Goal: Task Accomplishment & Management: Manage account settings

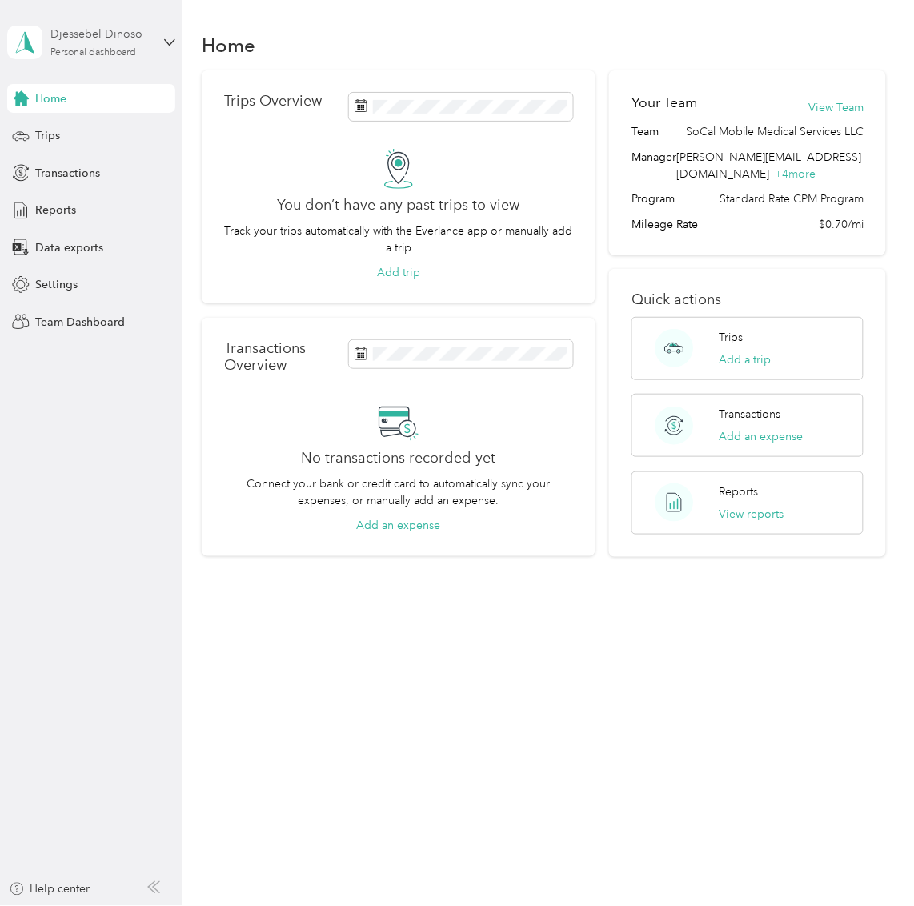
click at [114, 48] on div "Personal dashboard" at bounding box center [93, 53] width 86 height 10
drag, startPoint x: 113, startPoint y: 135, endPoint x: 131, endPoint y: 136, distance: 18.4
click at [113, 135] on div "Team dashboard" at bounding box center [220, 131] width 405 height 28
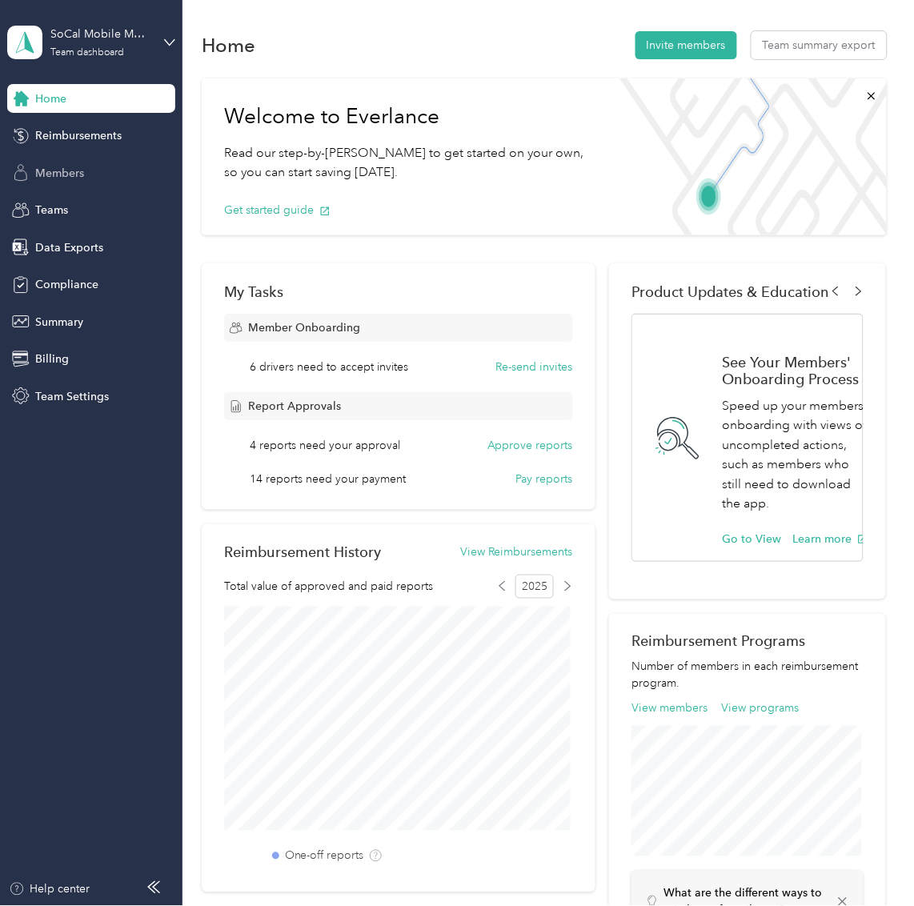
click at [42, 166] on span "Members" at bounding box center [59, 173] width 49 height 17
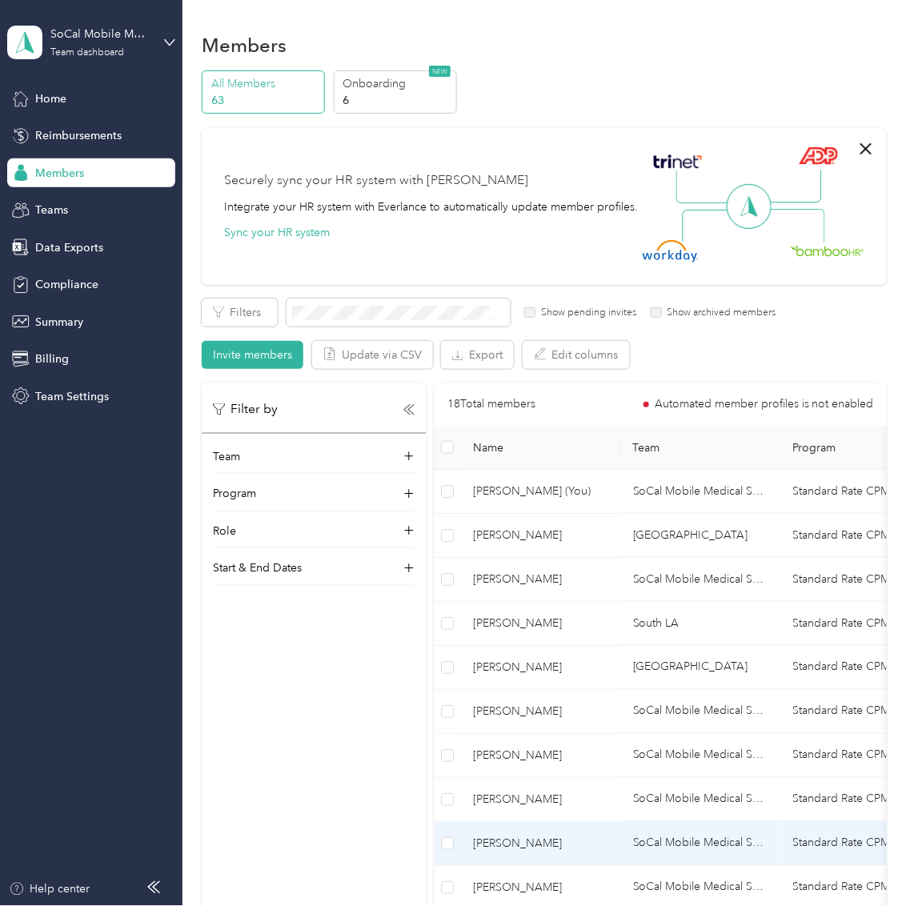
click at [559, 841] on span "[PERSON_NAME]" at bounding box center [540, 843] width 134 height 18
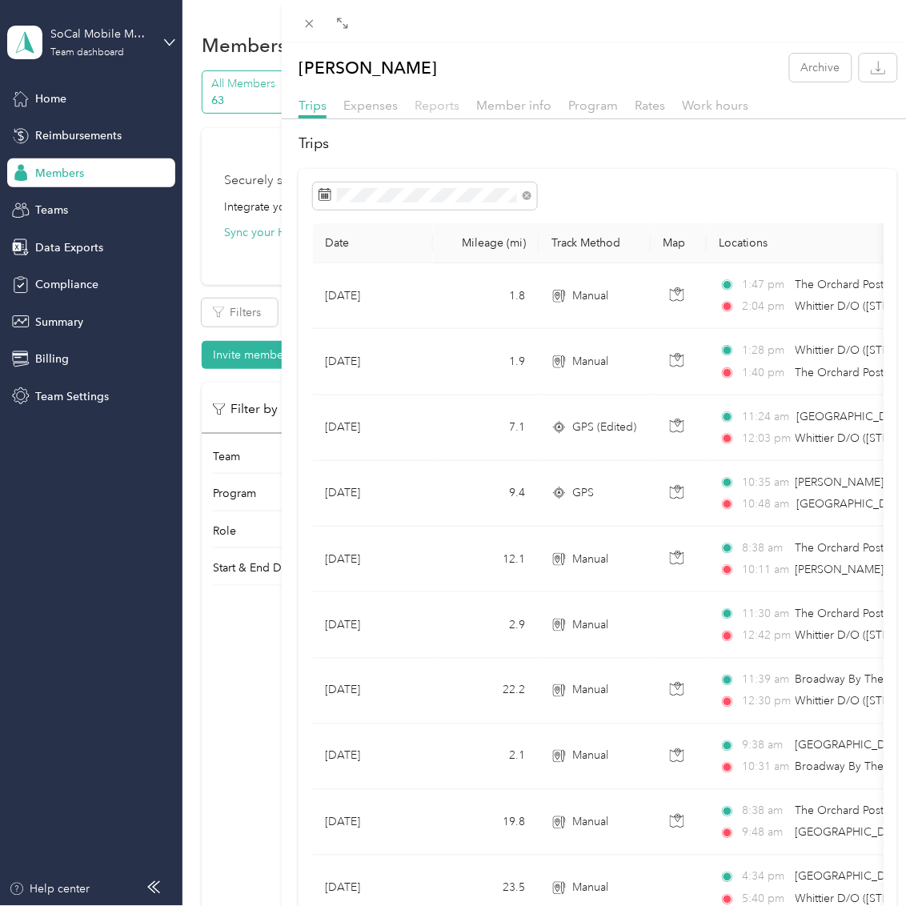
click at [441, 102] on span "Reports" at bounding box center [436, 105] width 45 height 15
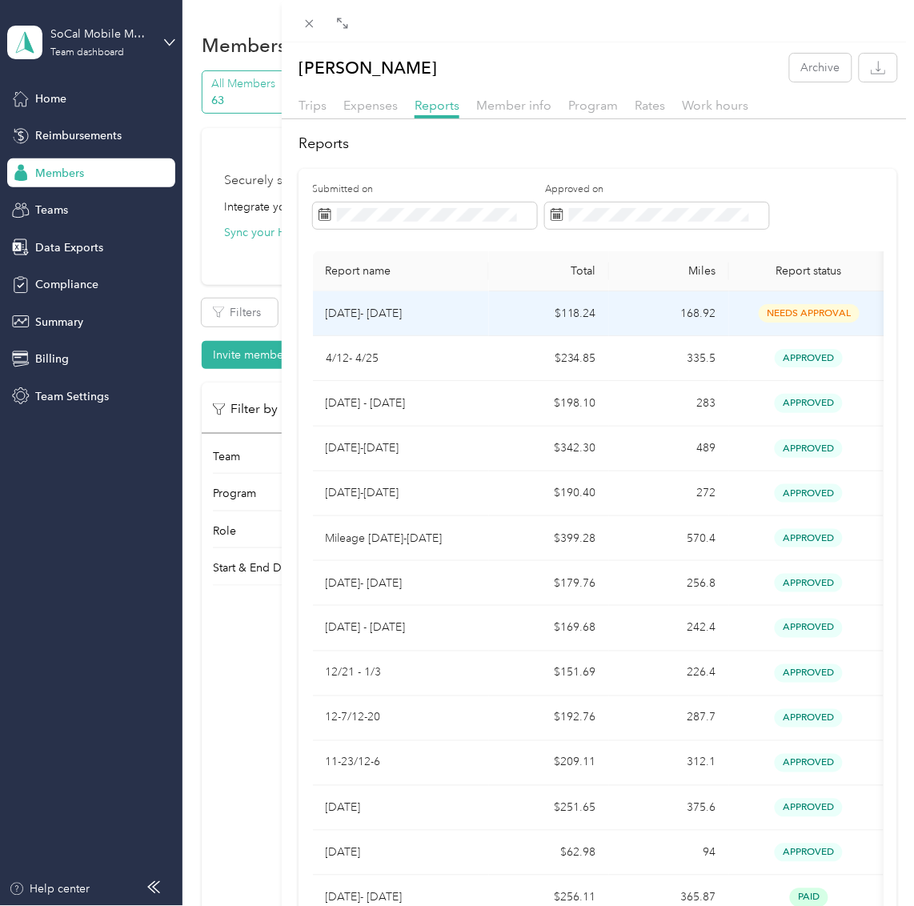
click at [469, 314] on p "[DATE]- [DATE]" at bounding box center [401, 314] width 150 height 18
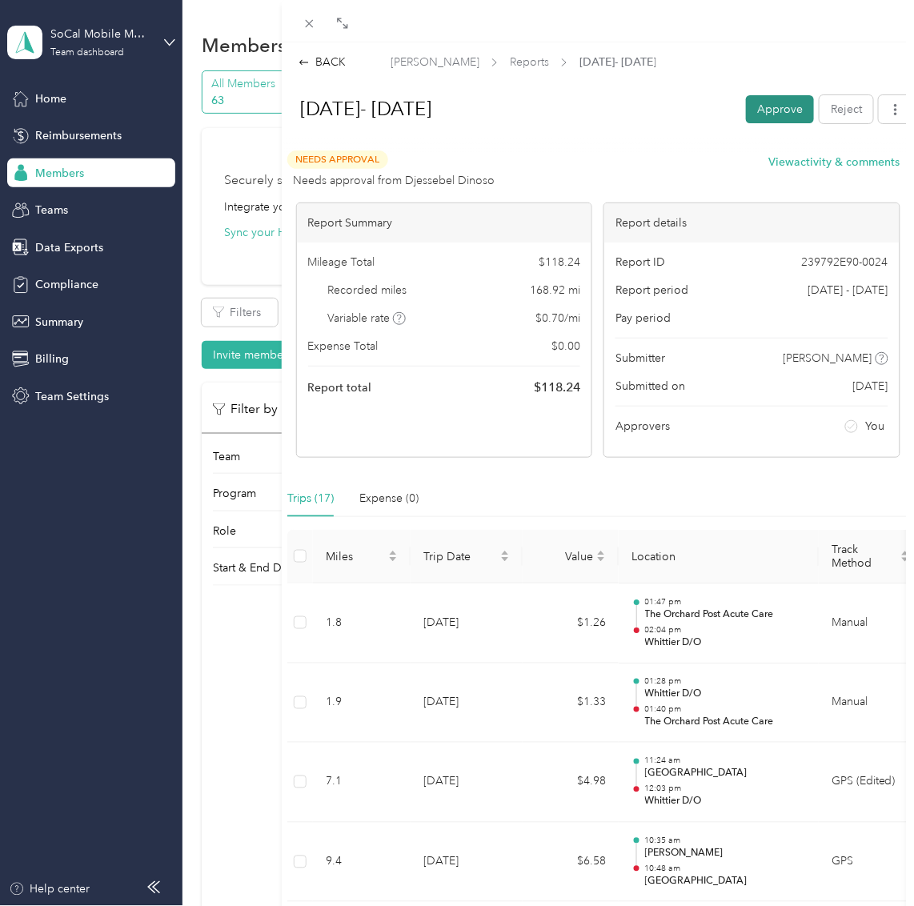
click at [782, 109] on button "Approve" at bounding box center [780, 109] width 68 height 28
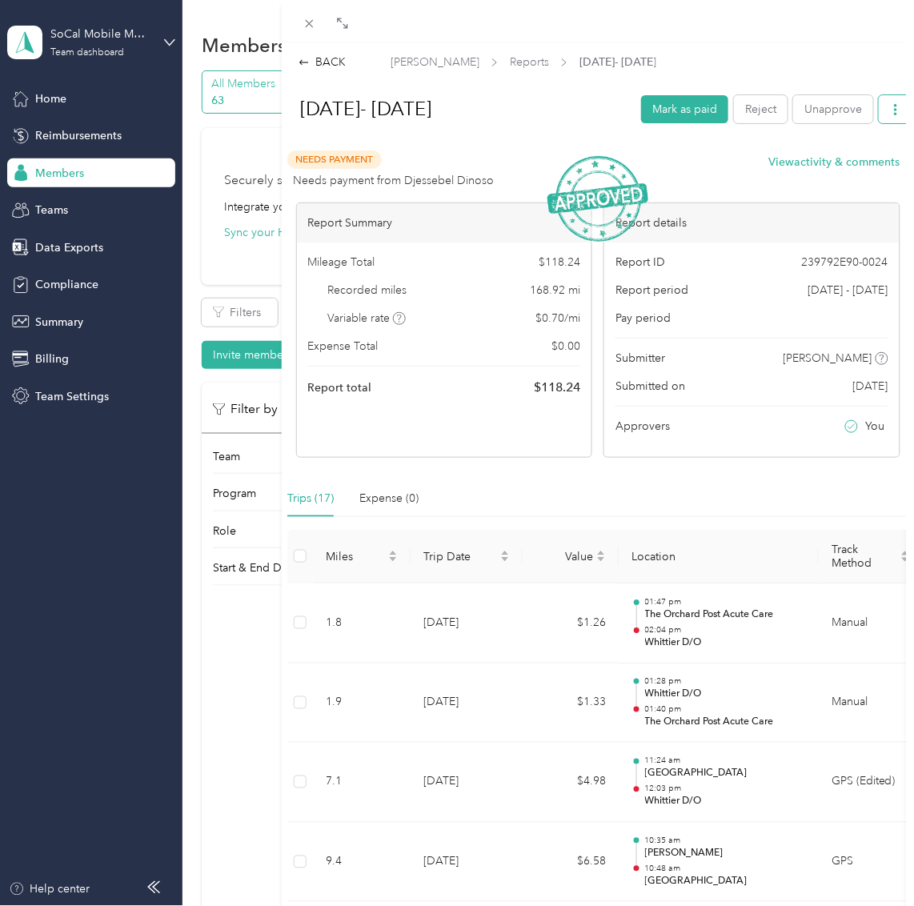
click at [878, 120] on button "button" at bounding box center [895, 109] width 34 height 28
click at [830, 168] on span "Download" at bounding box center [839, 167] width 53 height 17
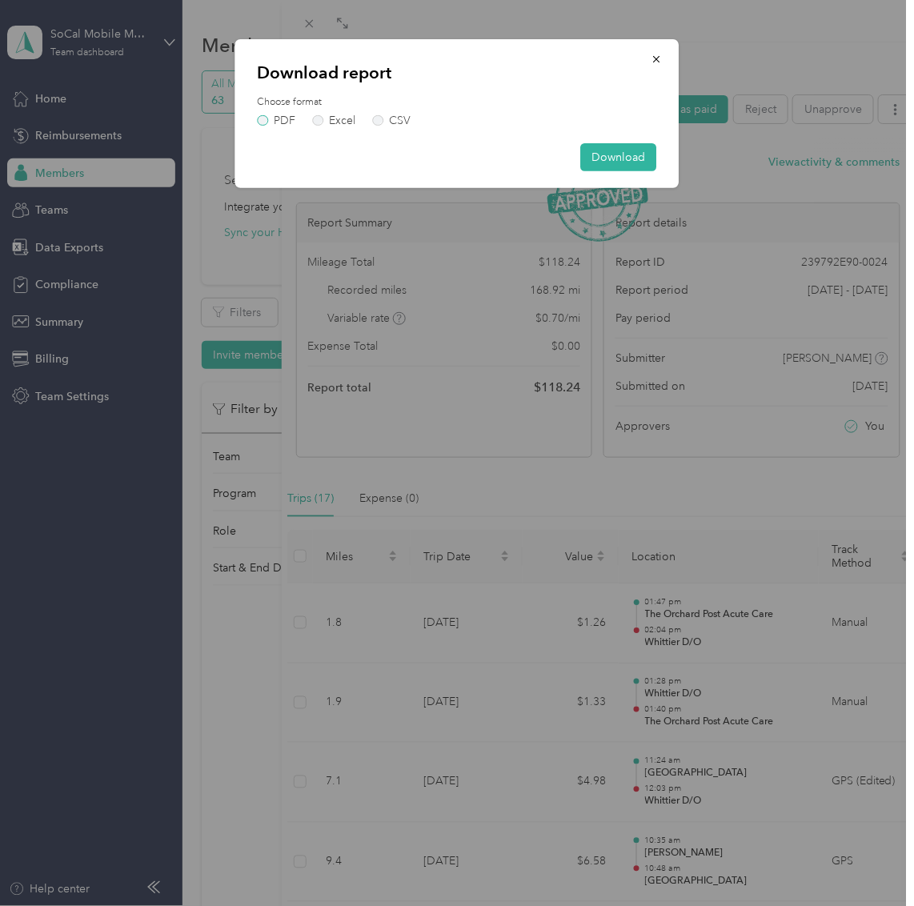
click at [266, 115] on label "PDF" at bounding box center [277, 120] width 38 height 11
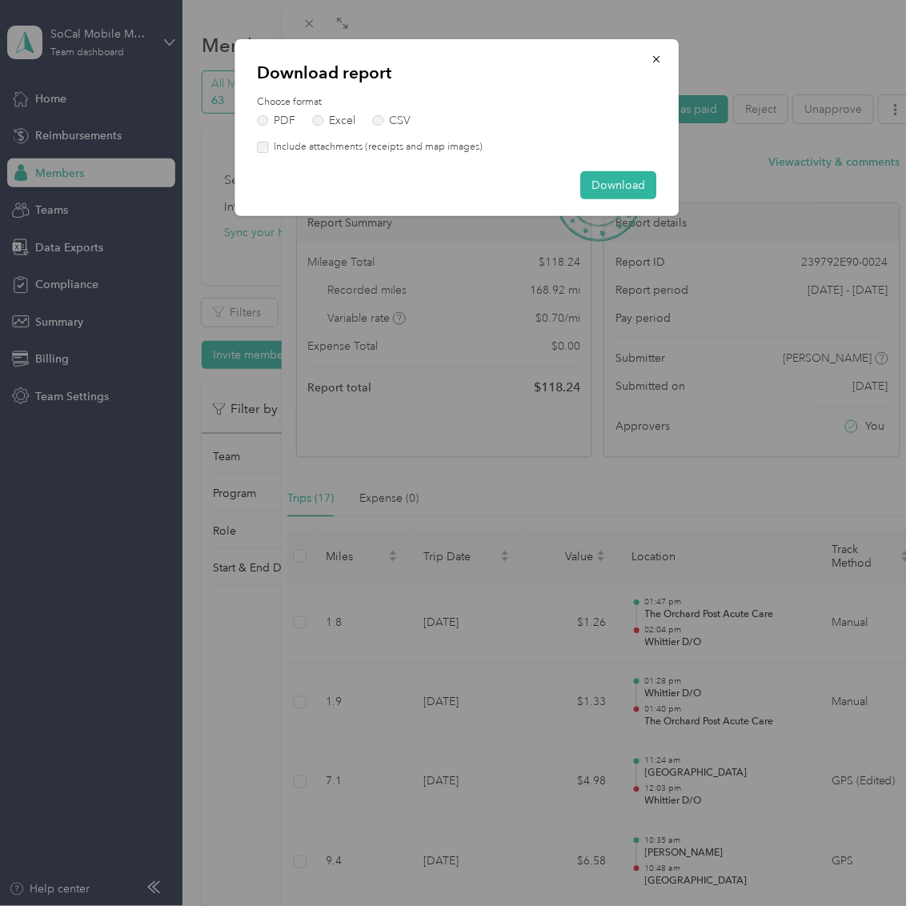
click at [281, 143] on label "Include attachments (receipts and map images)" at bounding box center [375, 147] width 214 height 14
click at [623, 190] on button "Download" at bounding box center [619, 185] width 76 height 28
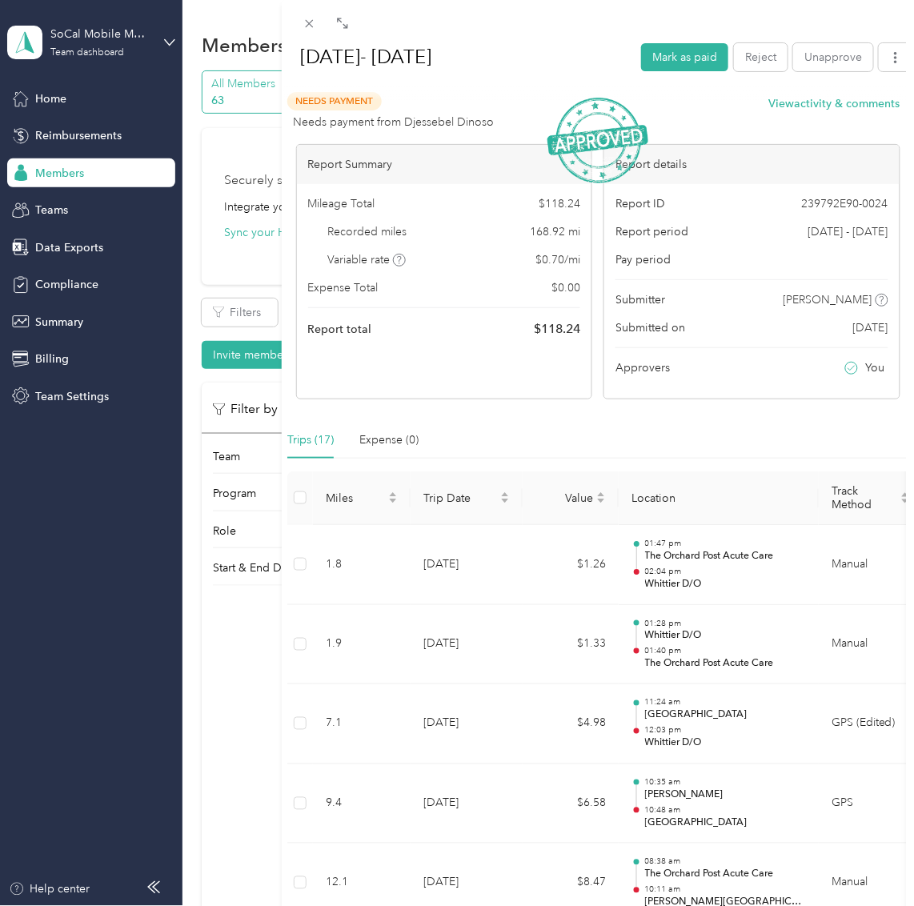
scroll to position [89, 0]
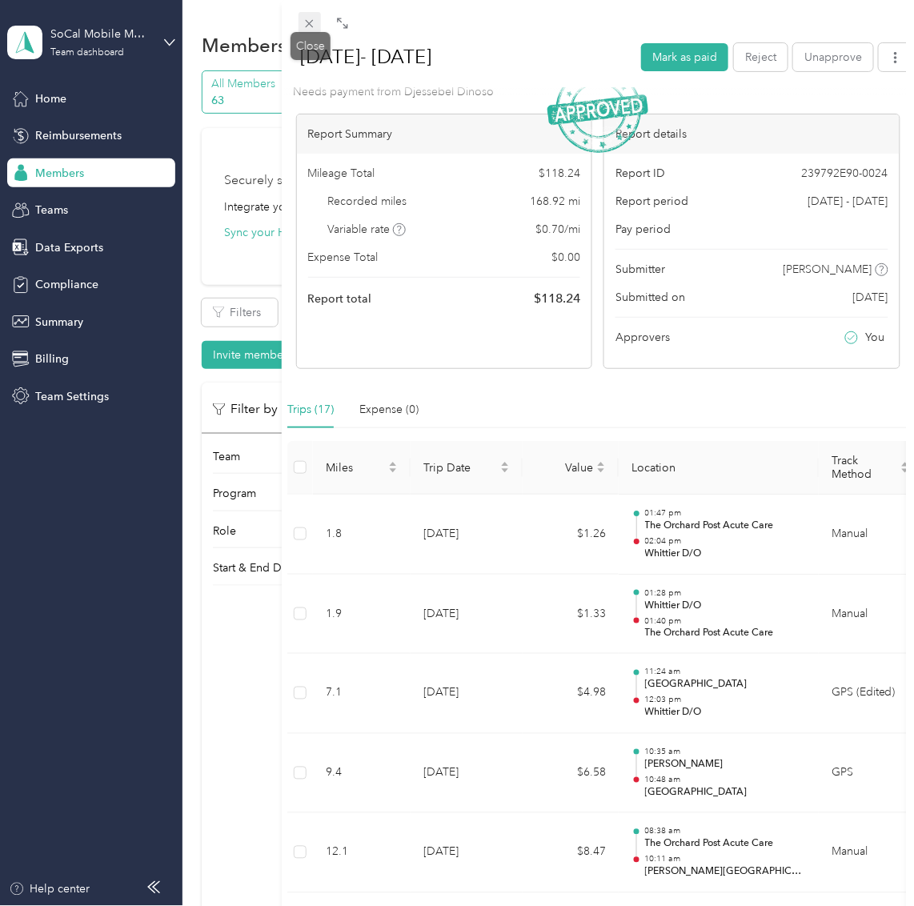
click at [306, 28] on icon at bounding box center [309, 24] width 14 height 14
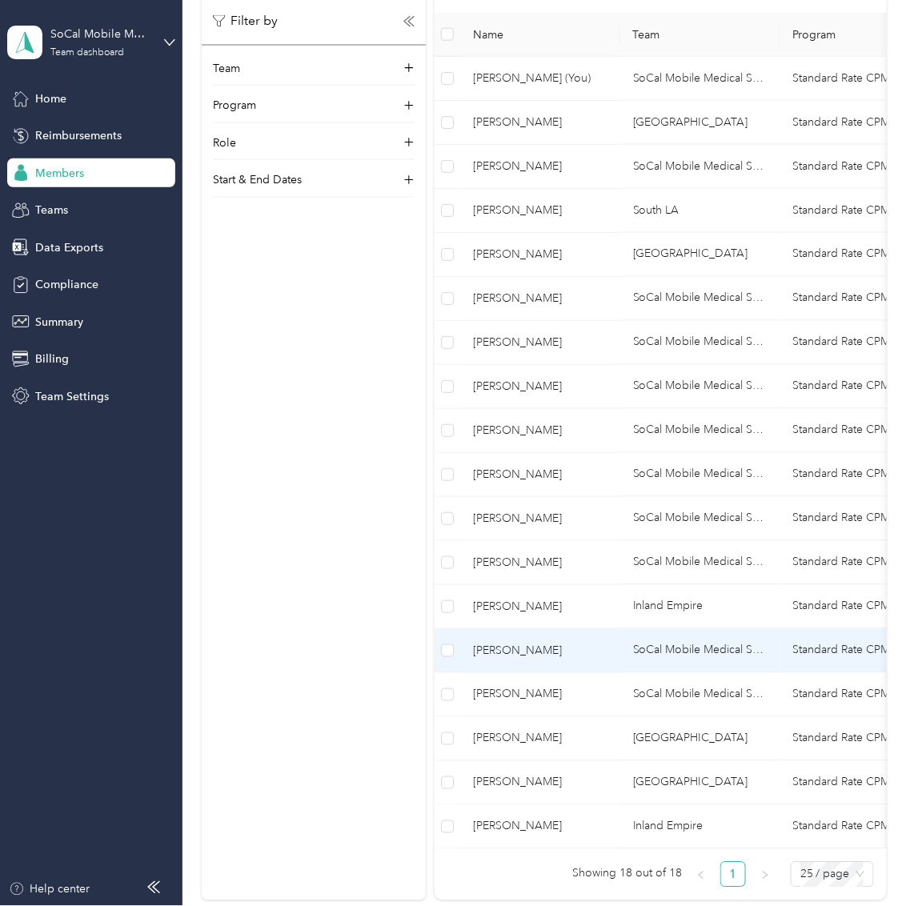
scroll to position [440, 0]
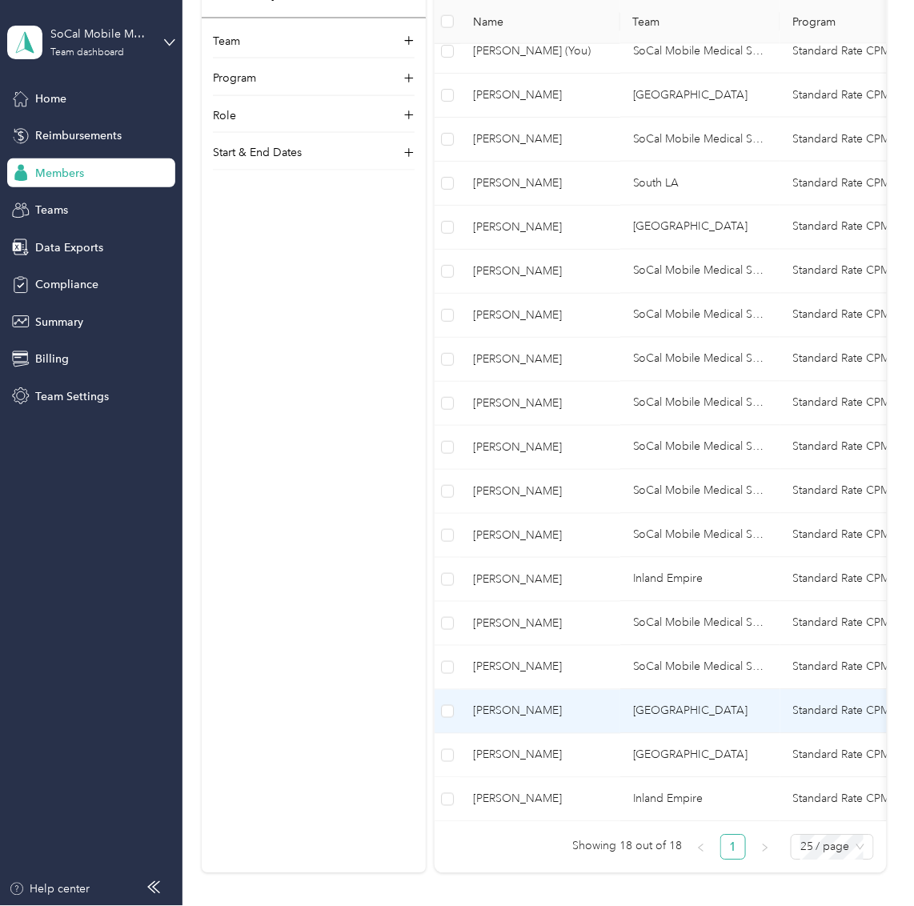
click at [547, 718] on td "[PERSON_NAME]" at bounding box center [540, 712] width 160 height 44
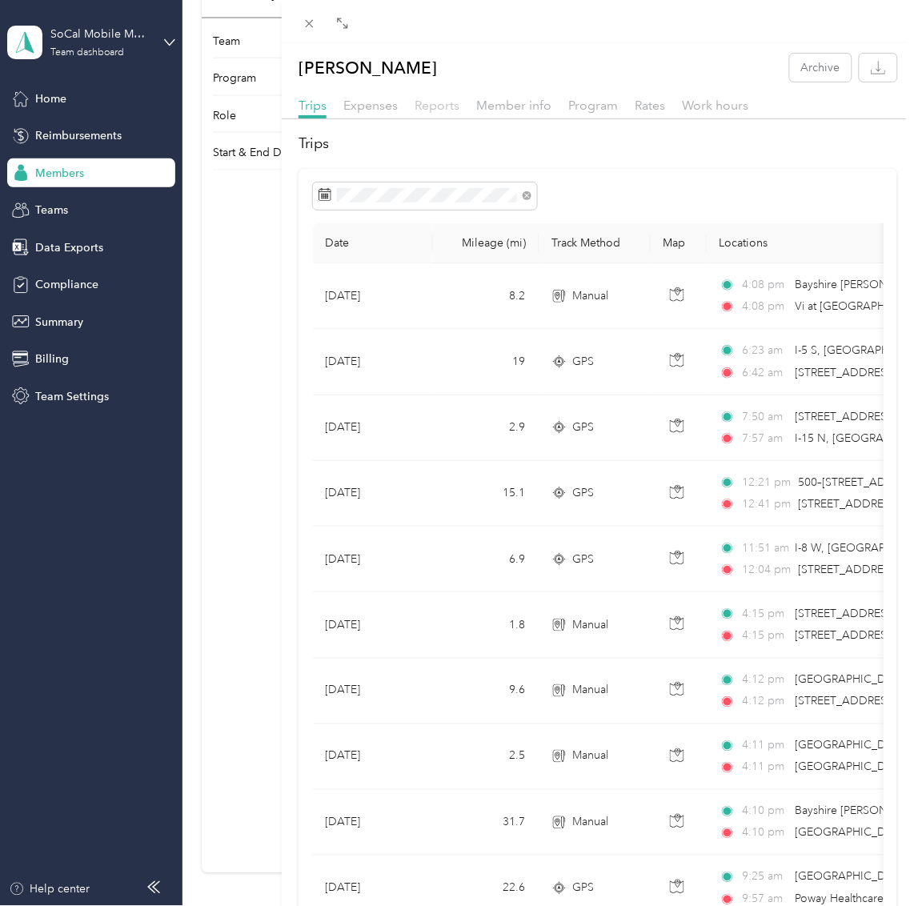
click at [450, 104] on span "Reports" at bounding box center [436, 105] width 45 height 15
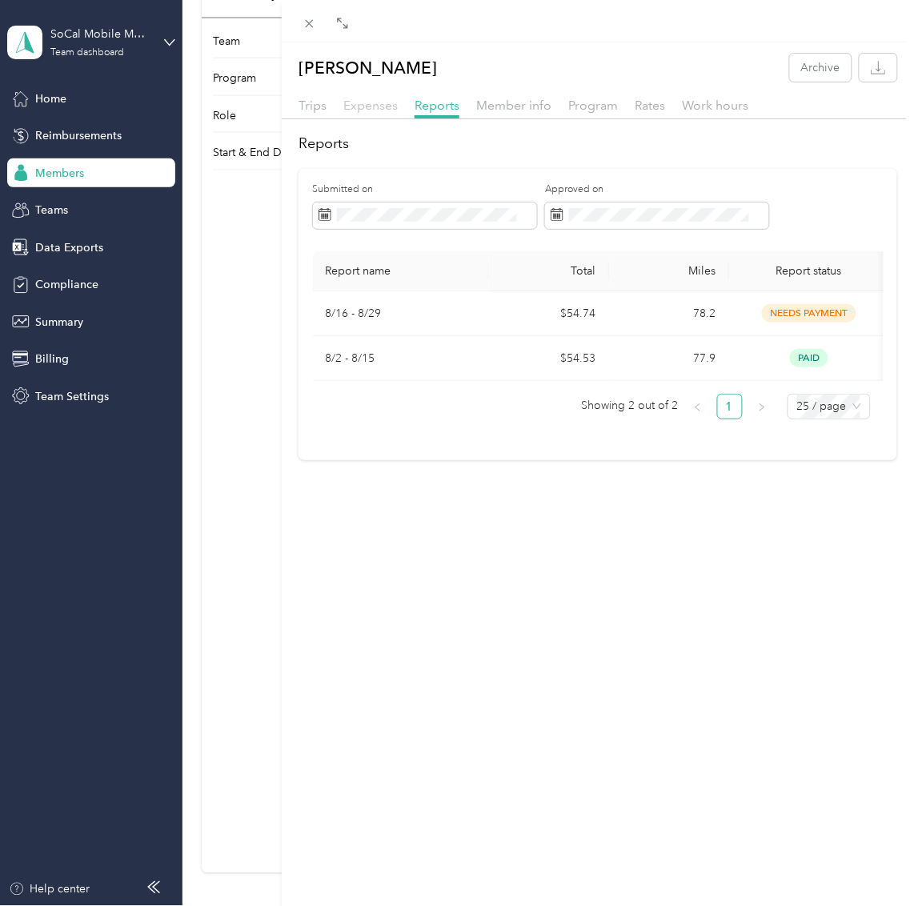
click at [387, 106] on span "Expenses" at bounding box center [370, 105] width 54 height 15
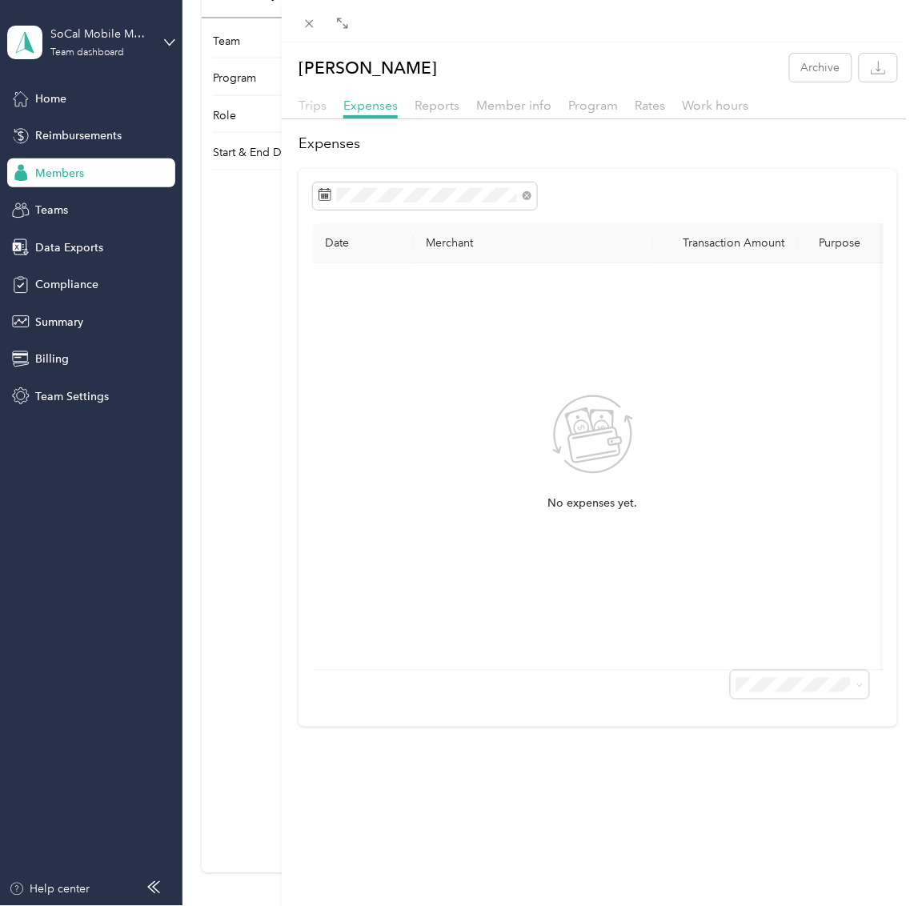
click at [313, 106] on span "Trips" at bounding box center [312, 105] width 28 height 15
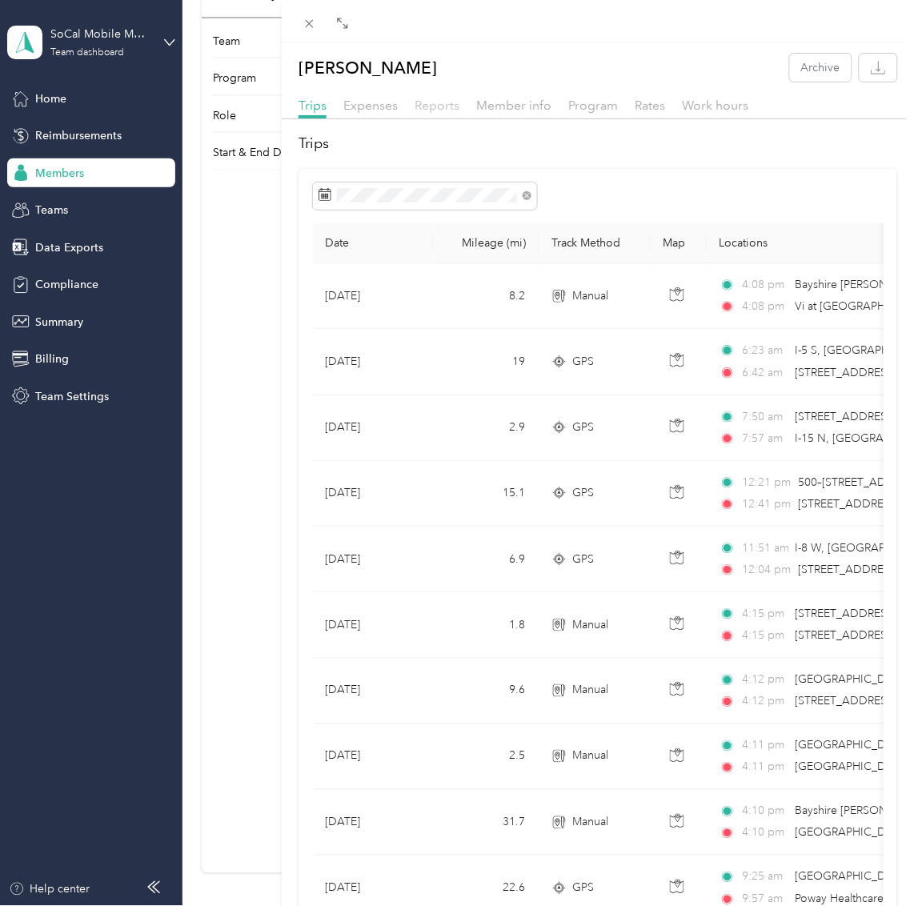
click at [440, 103] on span "Reports" at bounding box center [436, 105] width 45 height 15
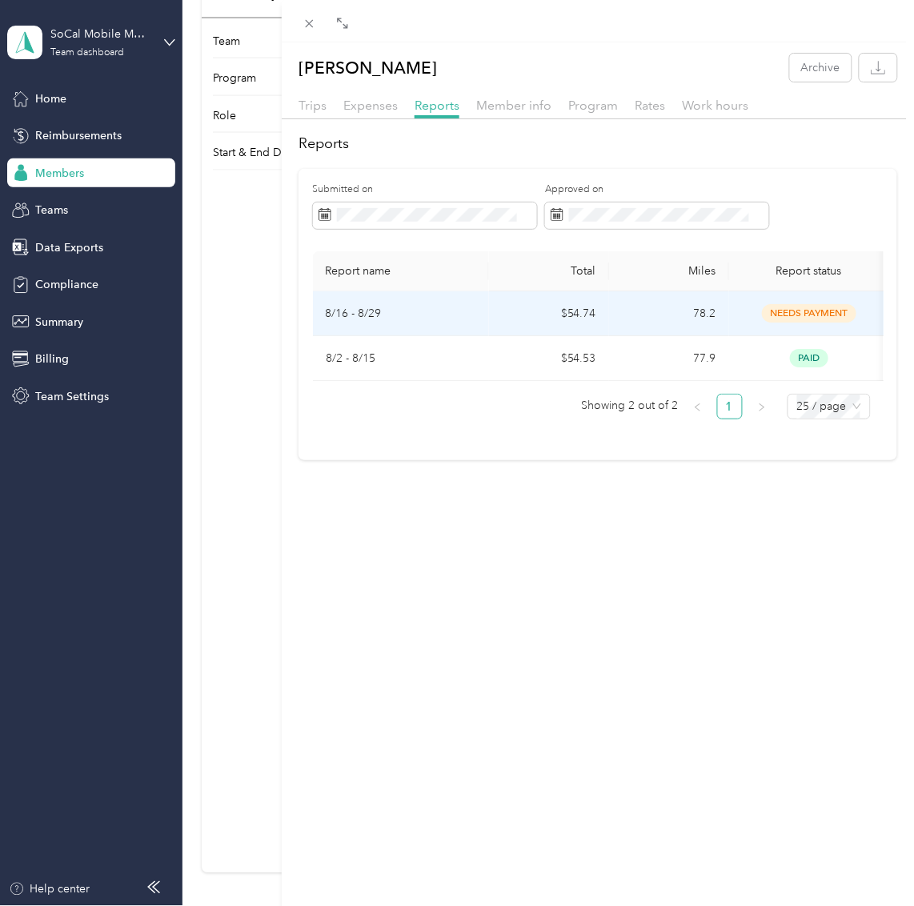
click at [494, 326] on td "$54.74" at bounding box center [549, 313] width 120 height 45
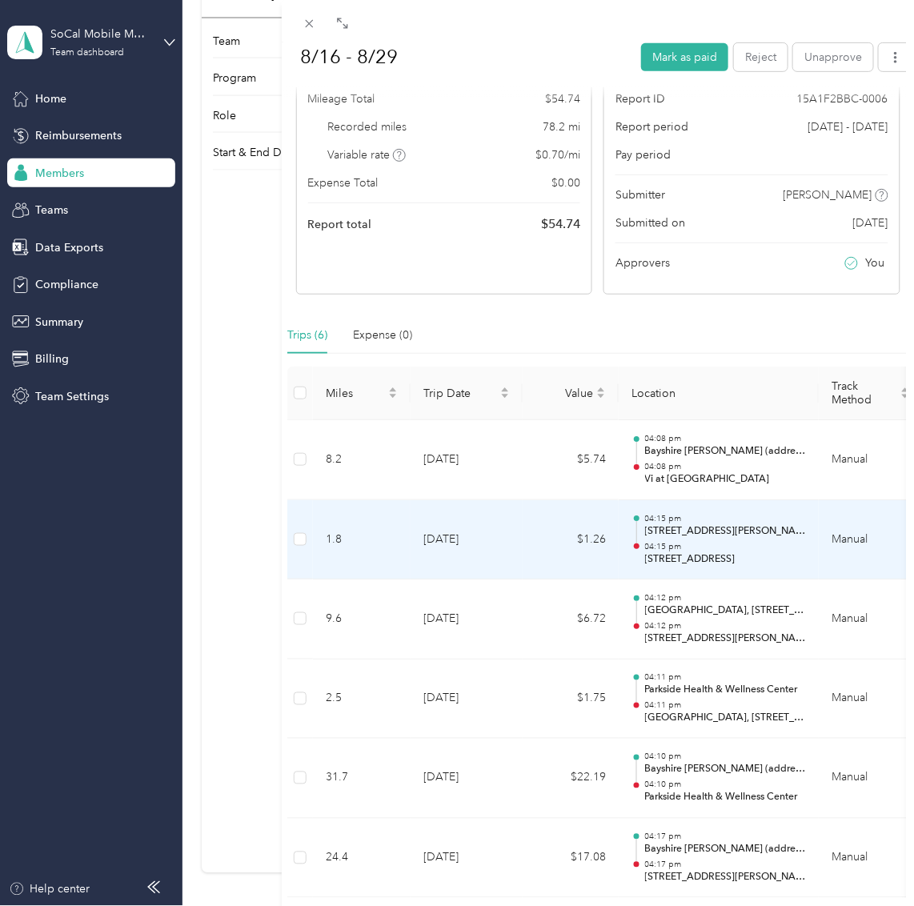
scroll to position [274, 0]
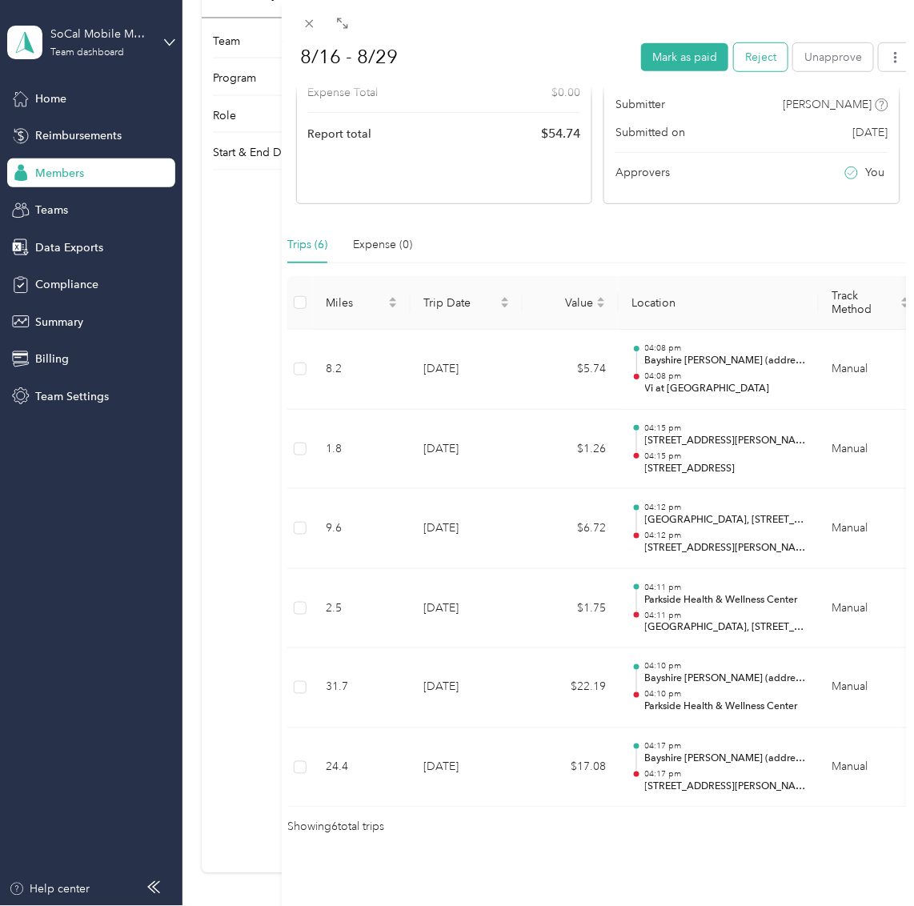
click at [753, 54] on button "Reject" at bounding box center [761, 56] width 54 height 28
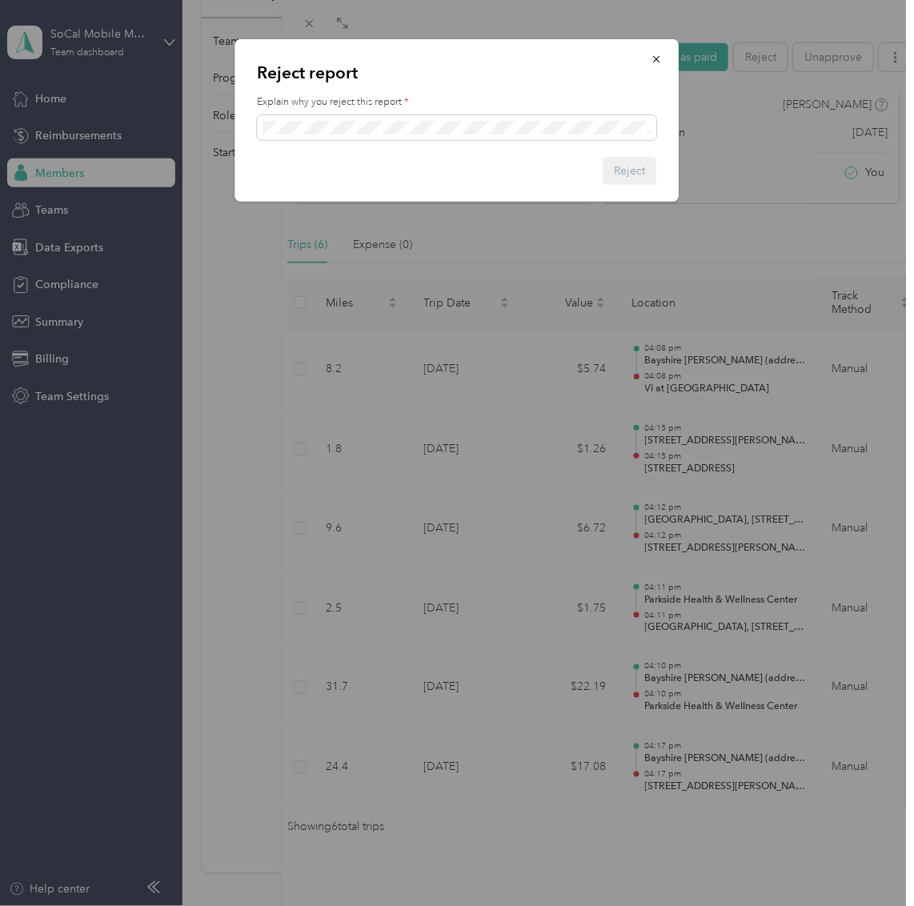
click at [523, 111] on div "Explain why you reject this report *" at bounding box center [457, 117] width 399 height 45
click at [530, 119] on span at bounding box center [457, 128] width 399 height 26
click at [611, 169] on button "Reject" at bounding box center [630, 171] width 54 height 28
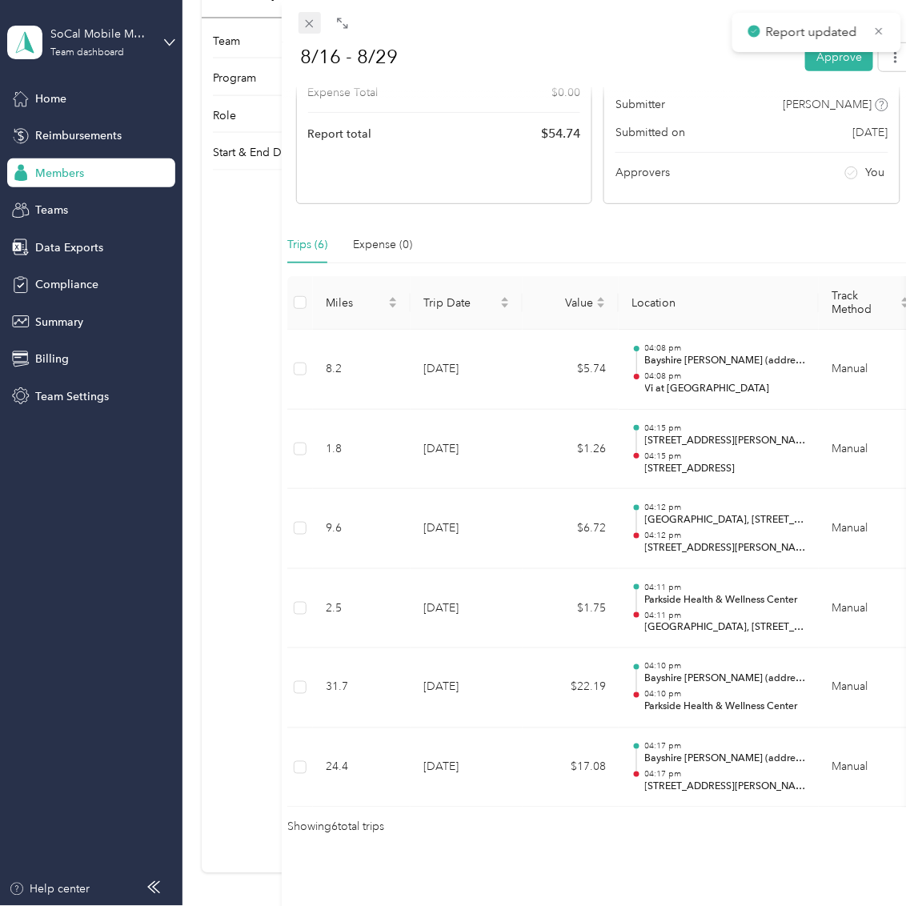
click at [312, 27] on icon at bounding box center [309, 24] width 14 height 14
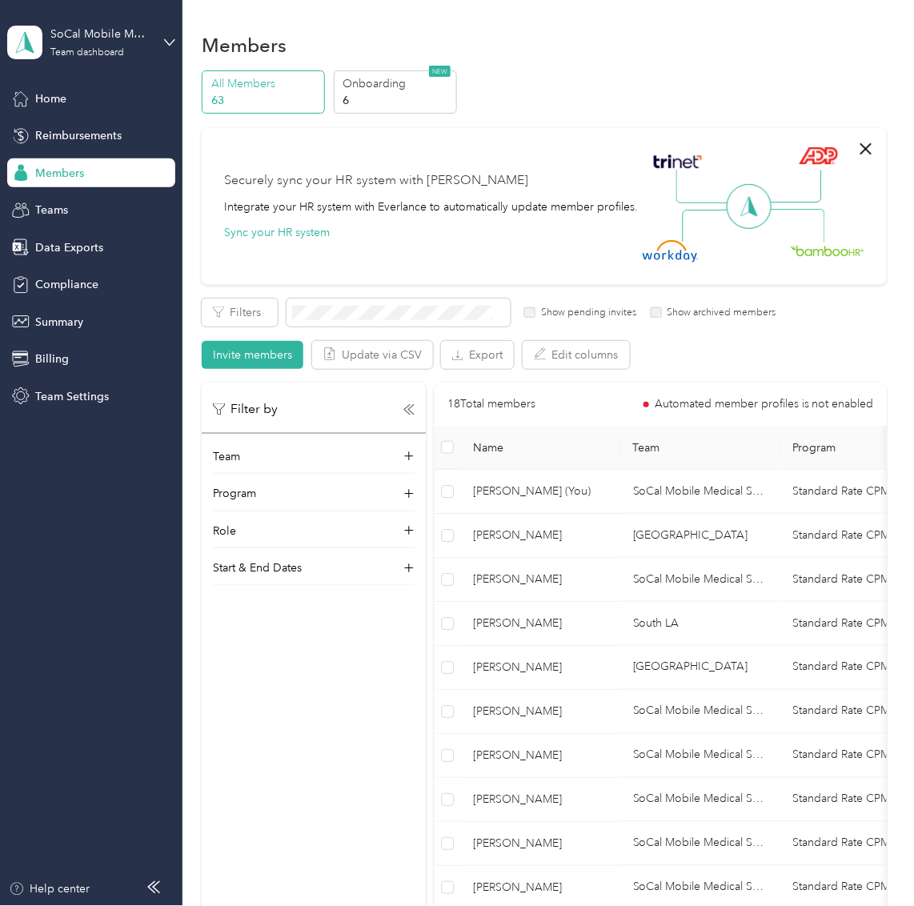
click at [74, 173] on span "Members" at bounding box center [59, 173] width 49 height 17
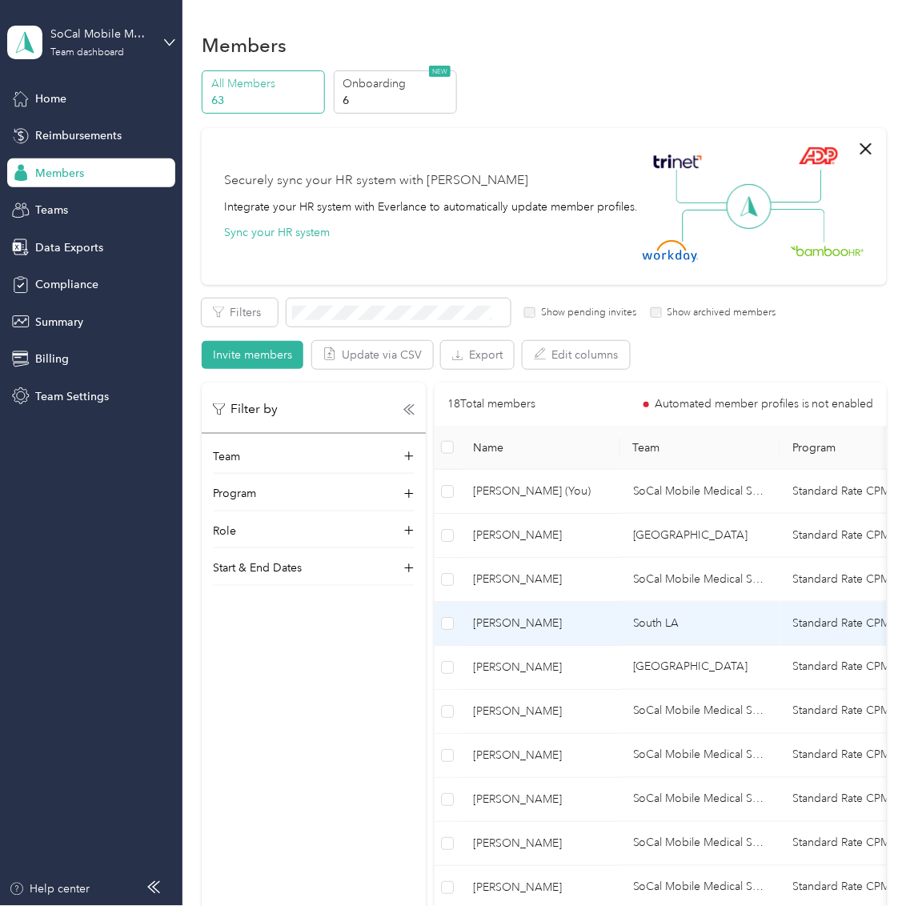
click at [549, 628] on span "[PERSON_NAME]" at bounding box center [540, 623] width 134 height 18
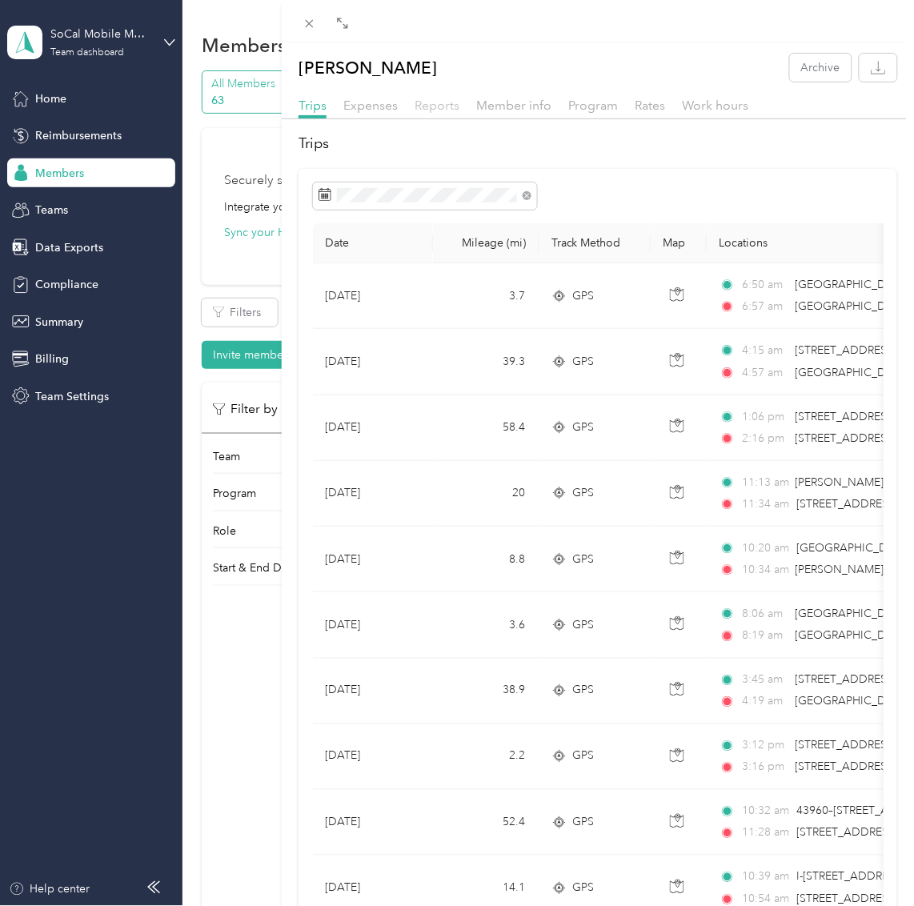
click at [442, 110] on span "Reports" at bounding box center [436, 105] width 45 height 15
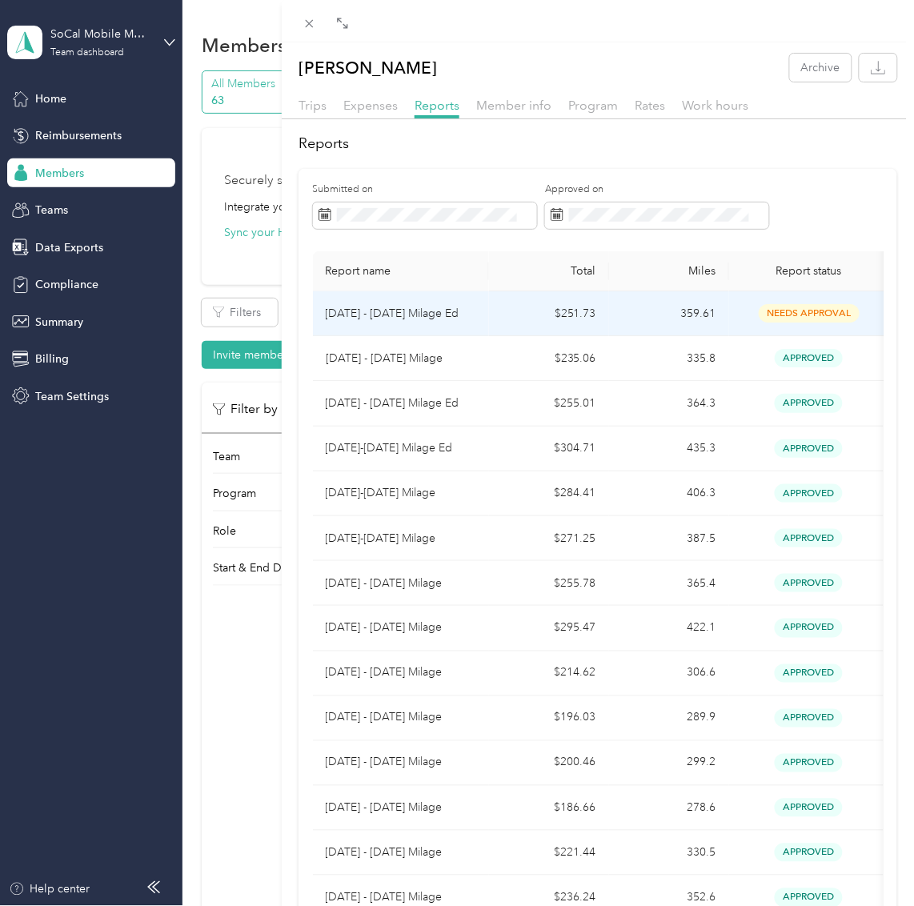
click at [637, 318] on td "359.61" at bounding box center [669, 313] width 120 height 45
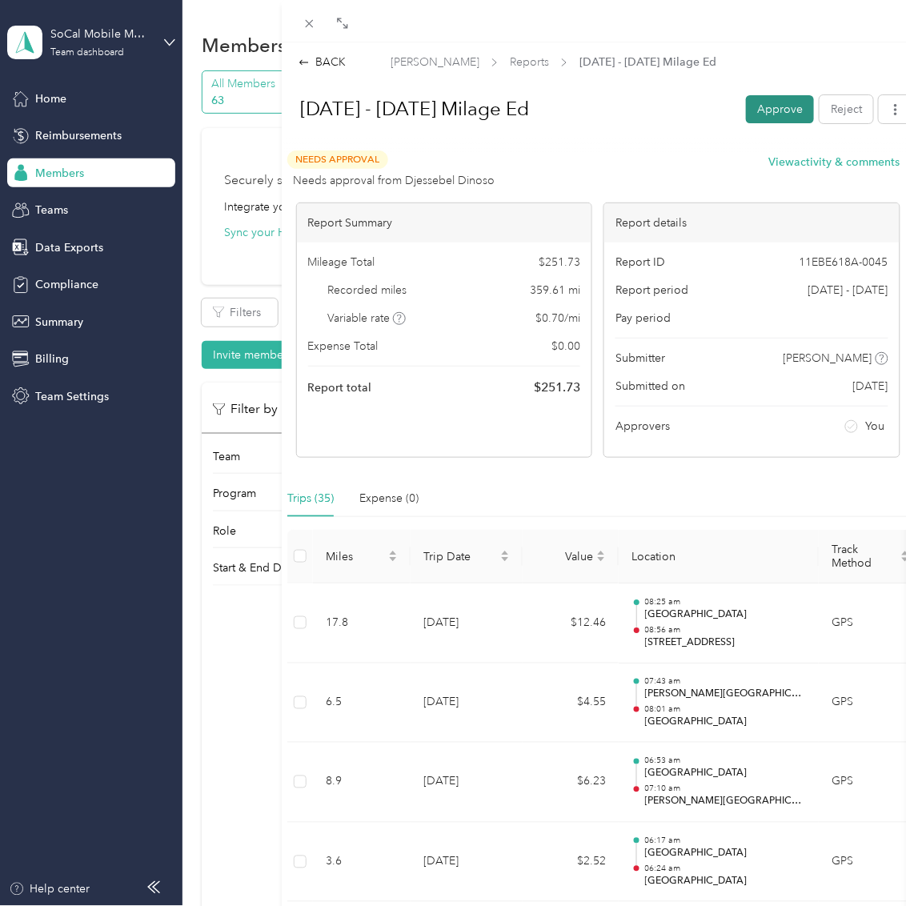
click at [775, 108] on button "Approve" at bounding box center [780, 109] width 68 height 28
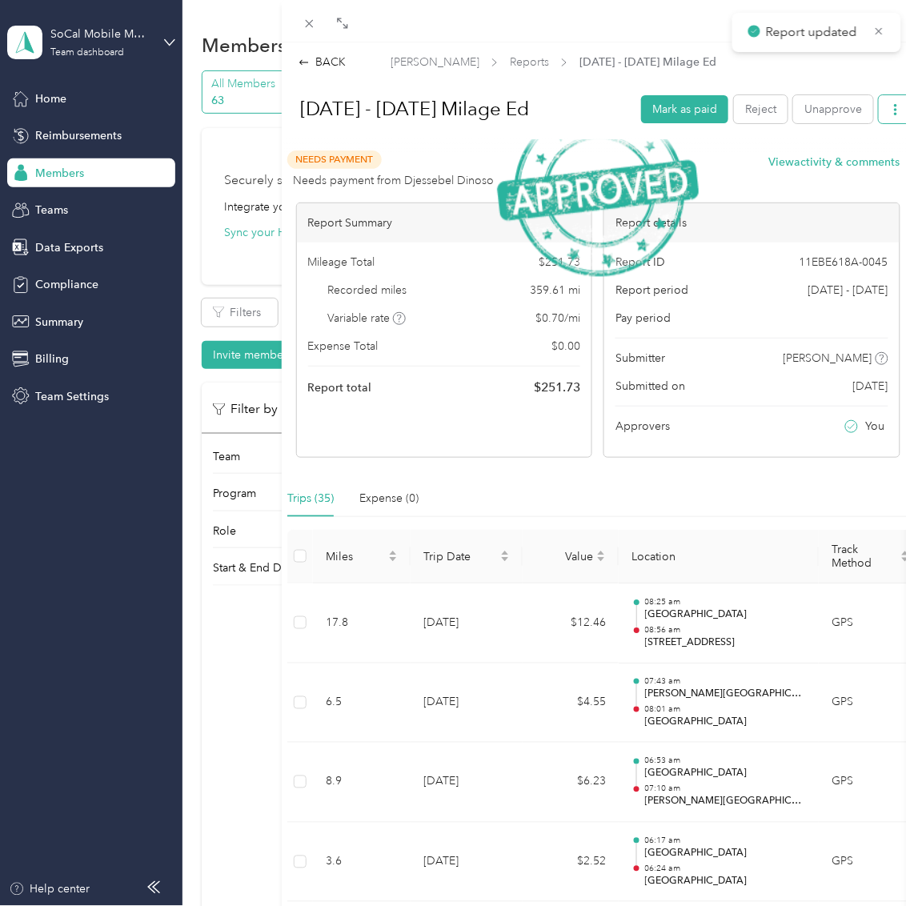
click at [881, 122] on button "button" at bounding box center [895, 109] width 34 height 28
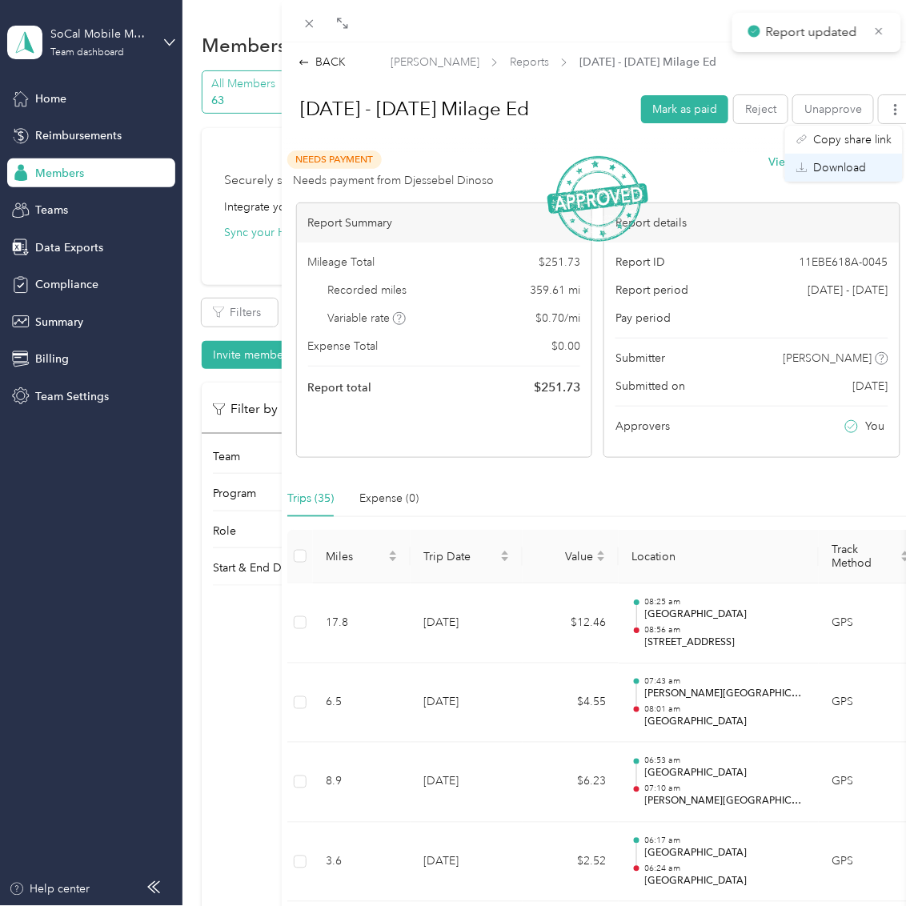
click at [813, 164] on span "Download" at bounding box center [839, 167] width 53 height 17
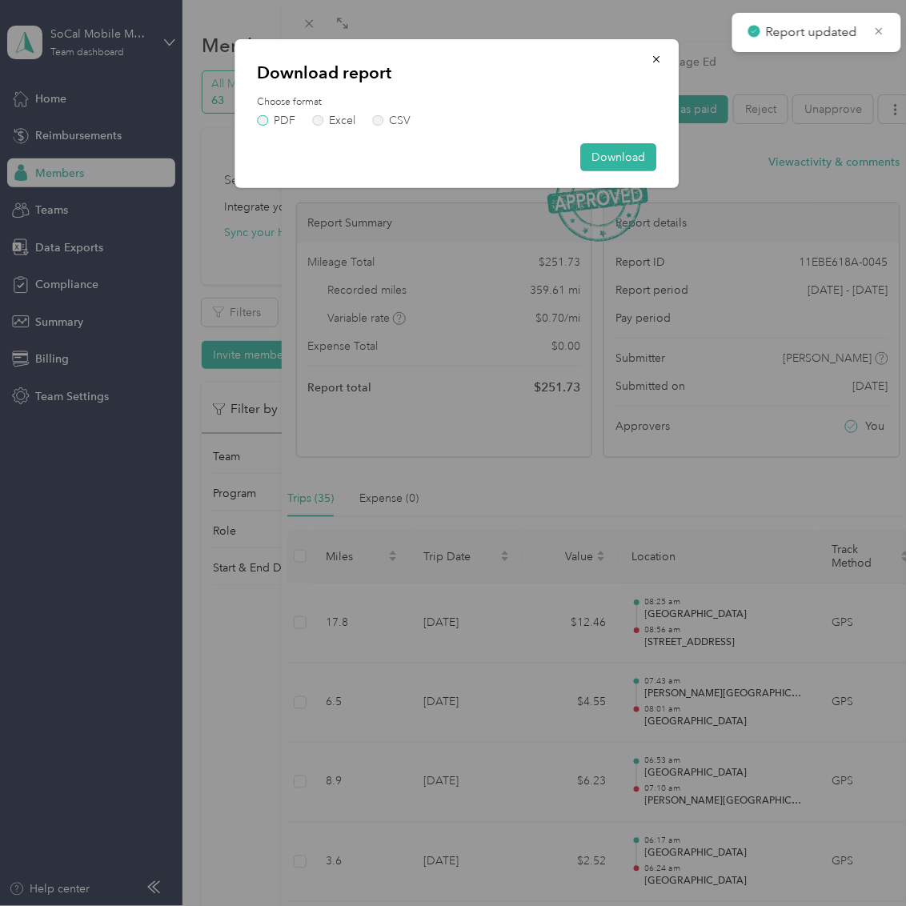
drag, startPoint x: 266, startPoint y: 122, endPoint x: 482, endPoint y: 131, distance: 216.2
click at [266, 122] on label "PDF" at bounding box center [277, 120] width 38 height 11
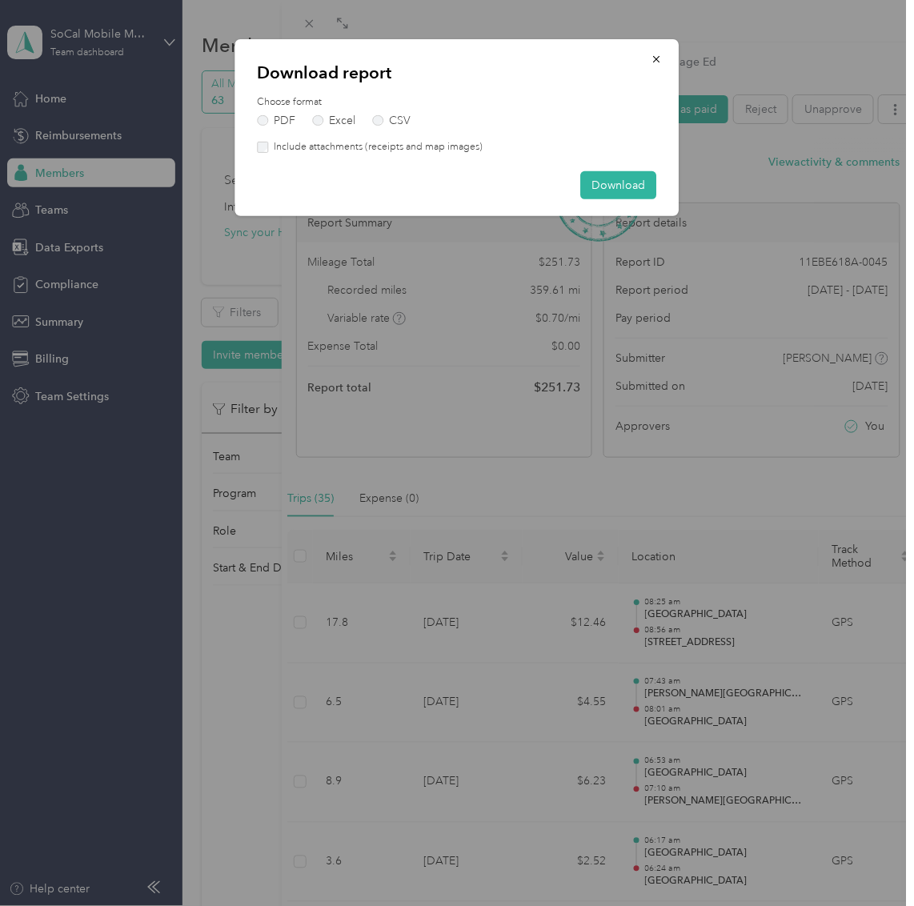
click at [370, 146] on label "Include attachments (receipts and map images)" at bounding box center [375, 147] width 214 height 14
click at [610, 190] on button "Download" at bounding box center [619, 185] width 76 height 28
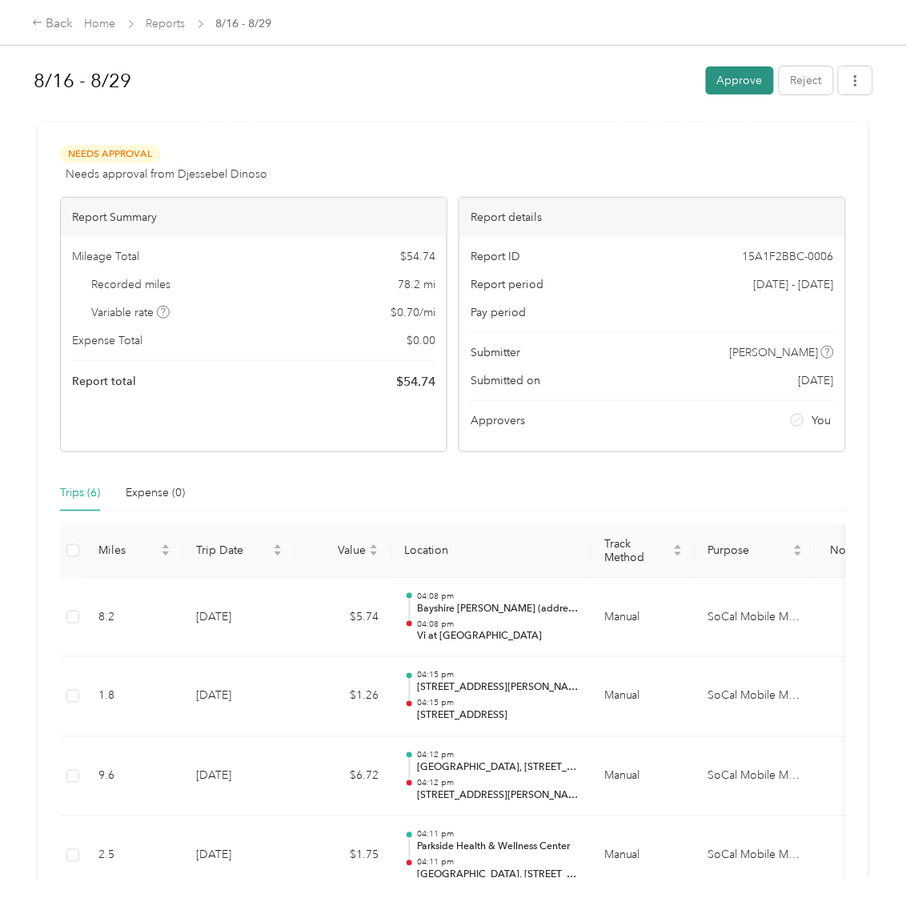
click at [750, 86] on button "Approve" at bounding box center [740, 80] width 68 height 28
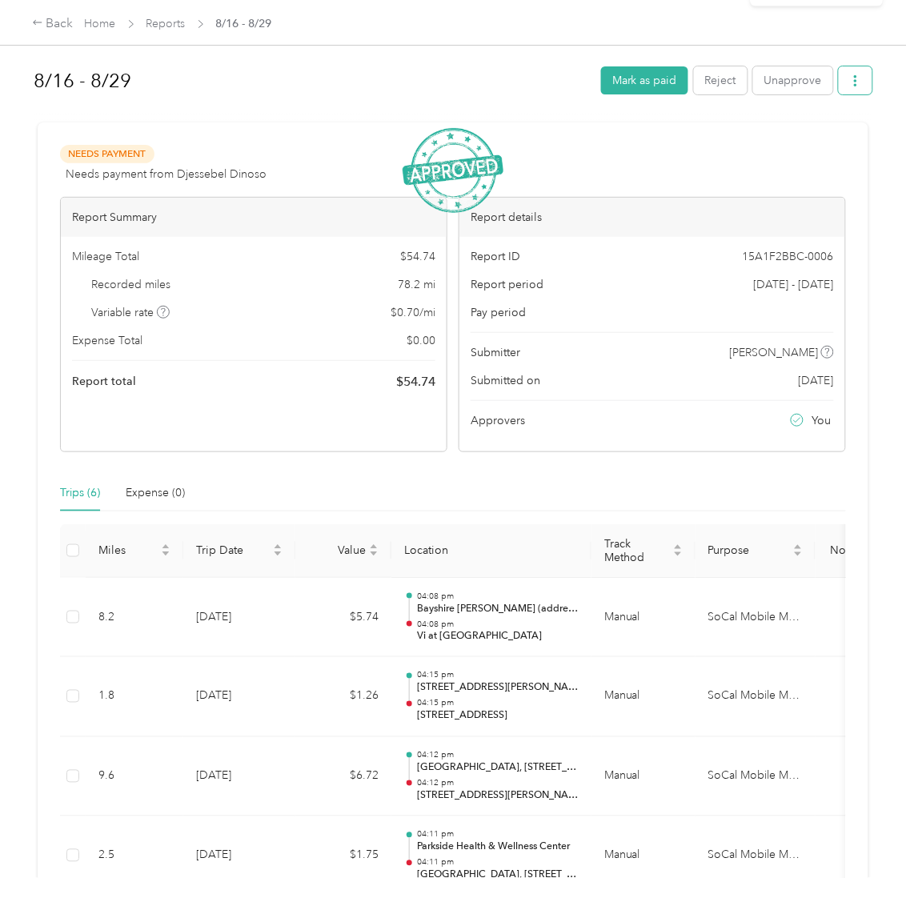
click at [853, 90] on button "button" at bounding box center [855, 80] width 34 height 28
click at [843, 132] on div "Download" at bounding box center [811, 138] width 95 height 17
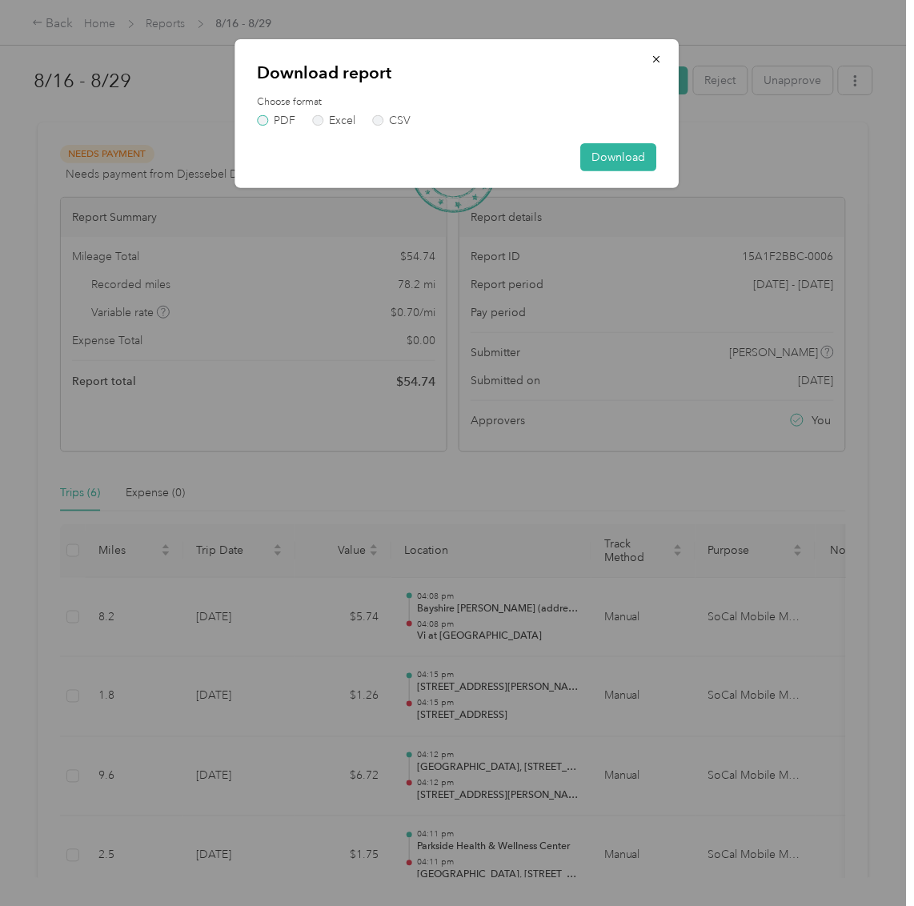
click at [266, 122] on label "PDF" at bounding box center [277, 120] width 38 height 11
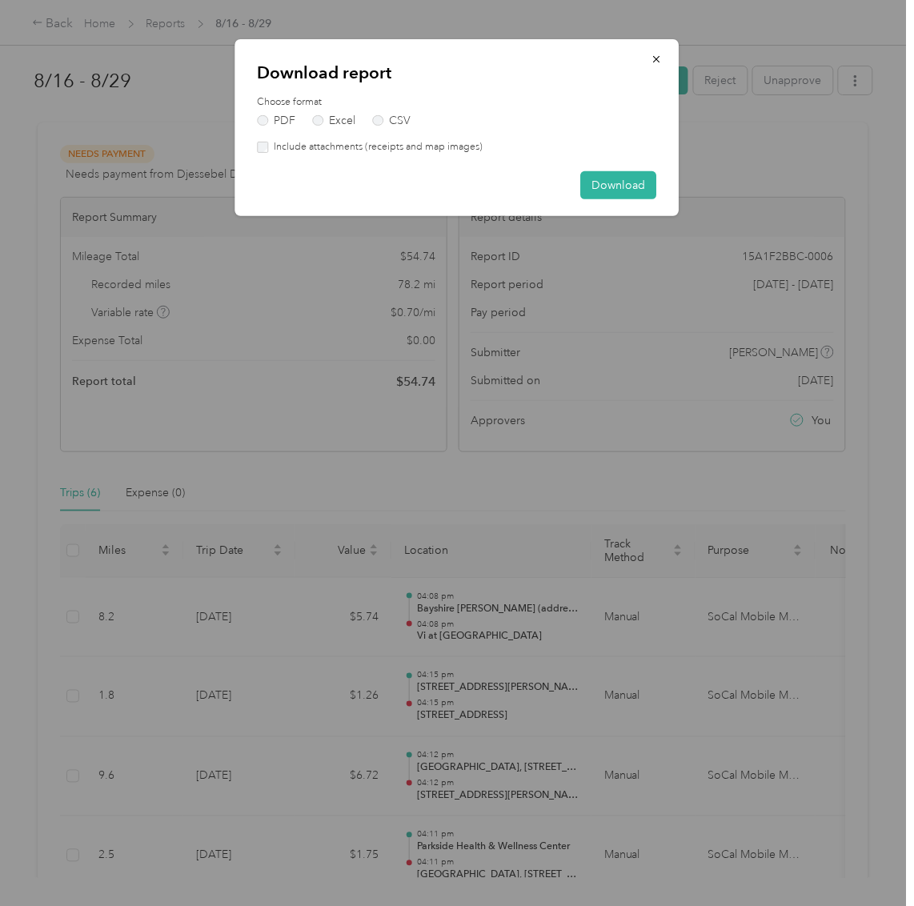
click at [287, 148] on label "Include attachments (receipts and map images)" at bounding box center [375, 147] width 214 height 14
click at [637, 184] on button "Download" at bounding box center [619, 185] width 76 height 28
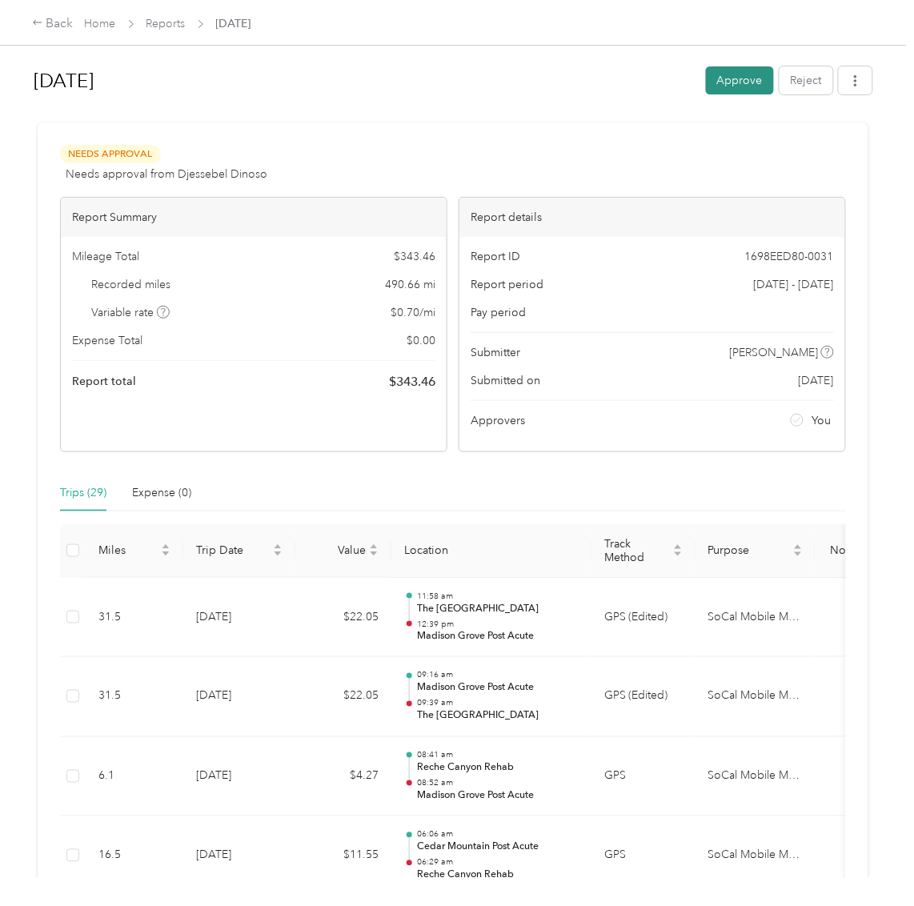
click at [727, 82] on button "Approve" at bounding box center [740, 80] width 68 height 28
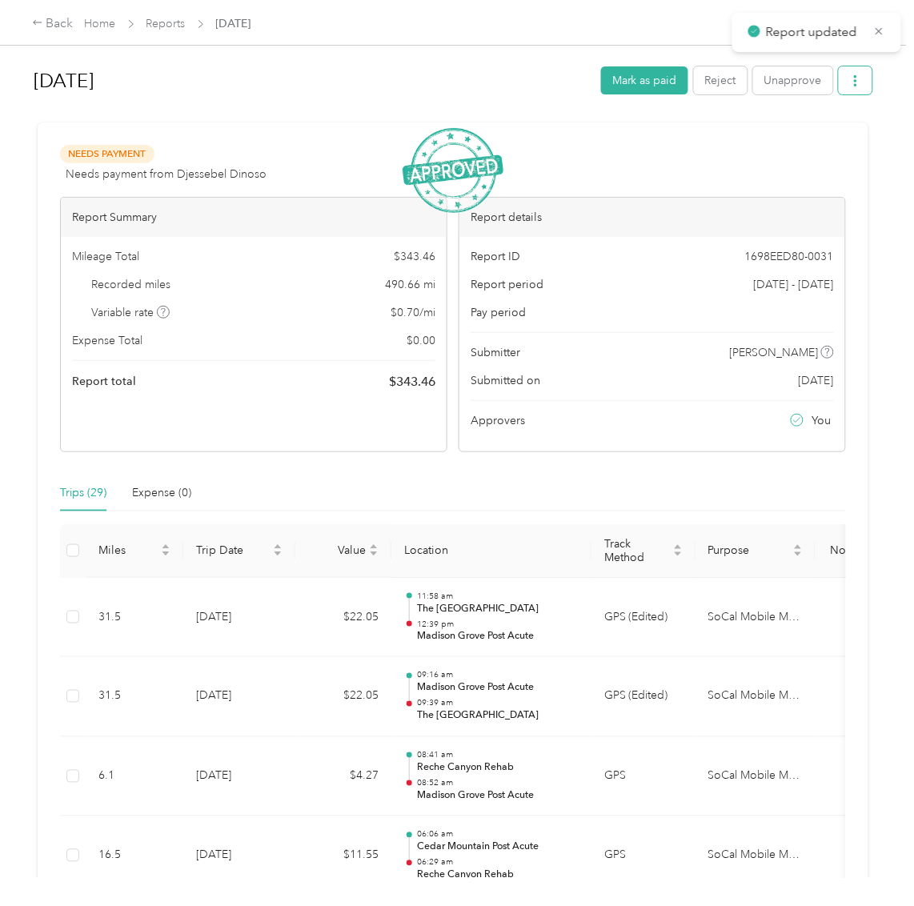
click at [862, 82] on button "button" at bounding box center [855, 80] width 34 height 28
click at [834, 135] on div "Download" at bounding box center [811, 138] width 95 height 17
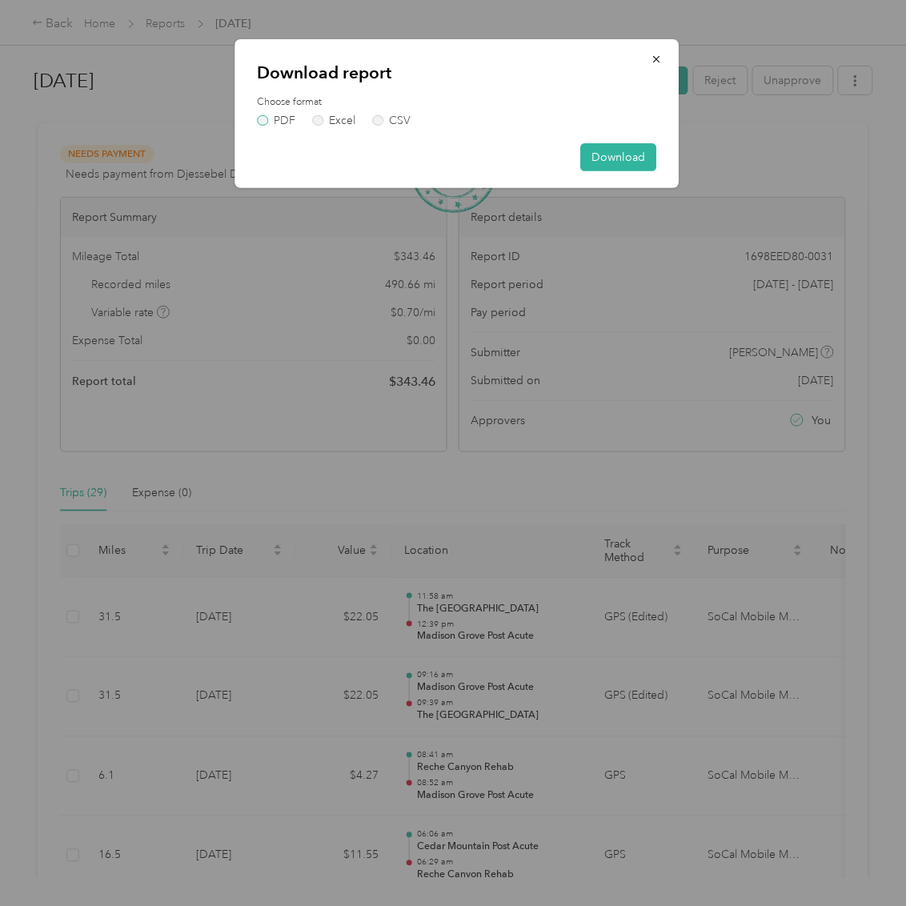
click at [269, 119] on label "PDF" at bounding box center [277, 120] width 38 height 11
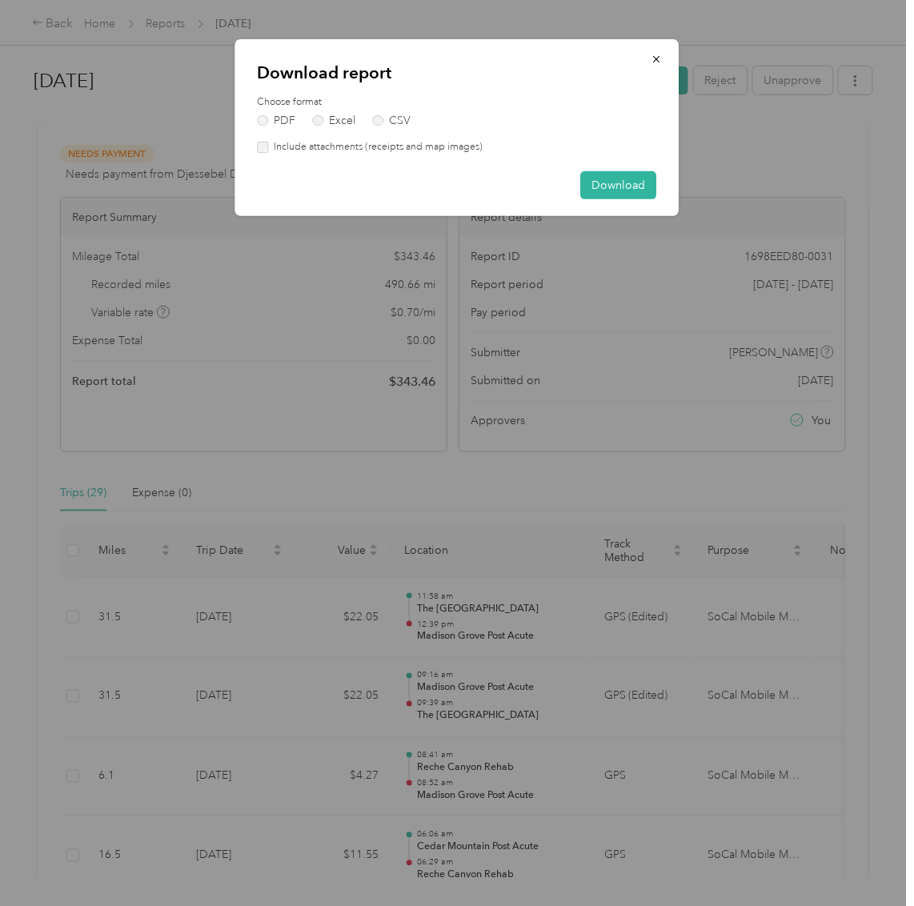
click at [280, 146] on label "Include attachments (receipts and map images)" at bounding box center [375, 147] width 214 height 14
click at [586, 182] on button "Download" at bounding box center [619, 185] width 76 height 28
